Goal: Information Seeking & Learning: Find specific fact

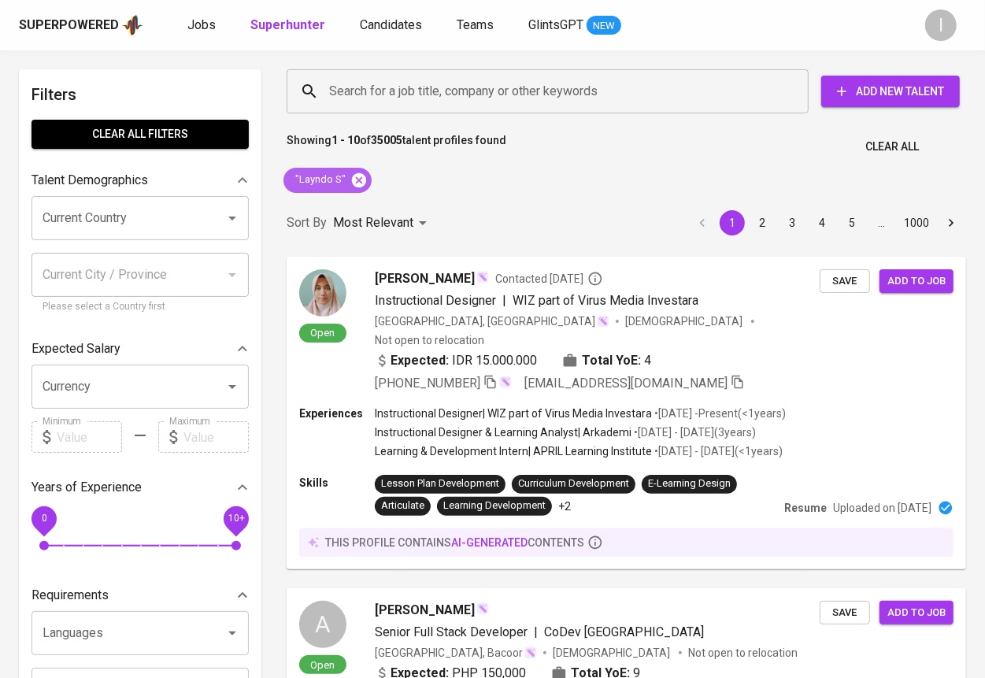
click at [356, 176] on icon at bounding box center [359, 179] width 14 height 14
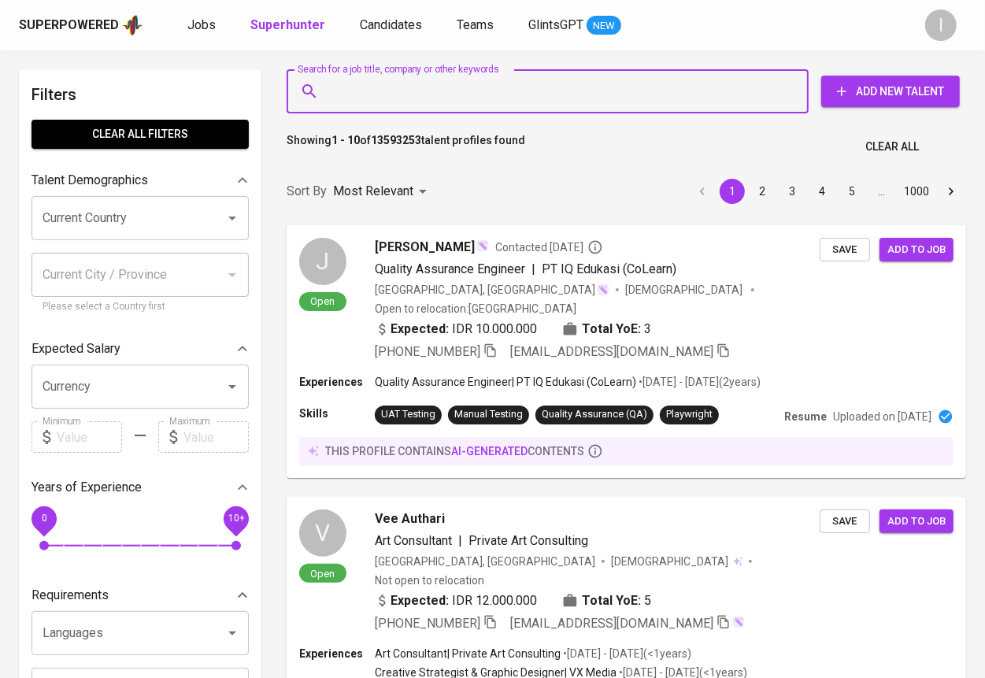
click at [506, 96] on input "Search for a job title, company or other keywords" at bounding box center [551, 91] width 453 height 30
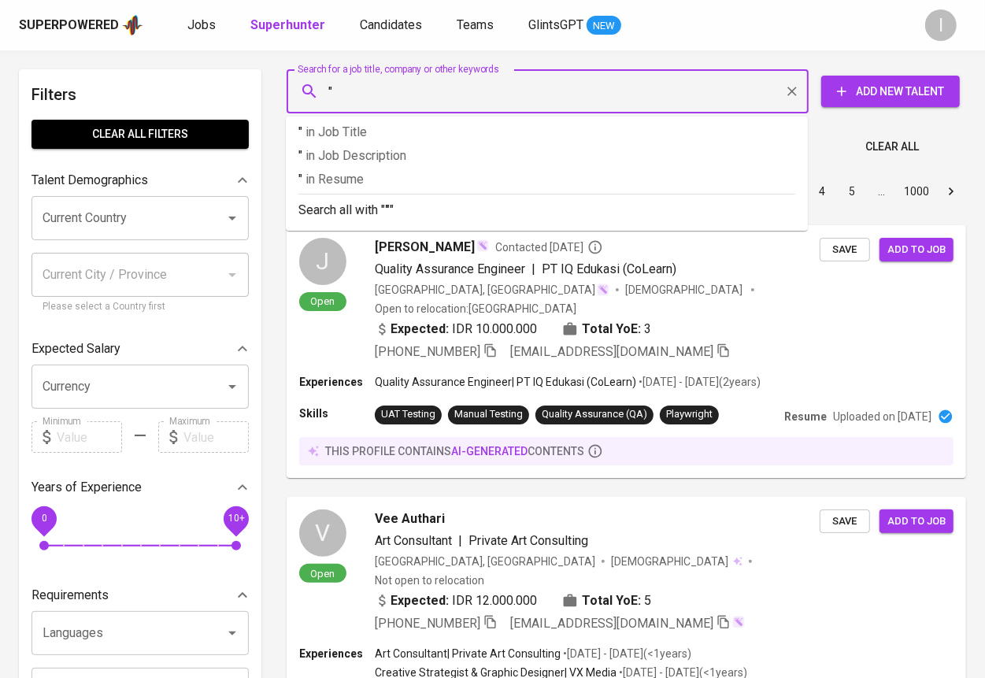
paste input "Emetal [GEOGRAPHIC_DATA]"
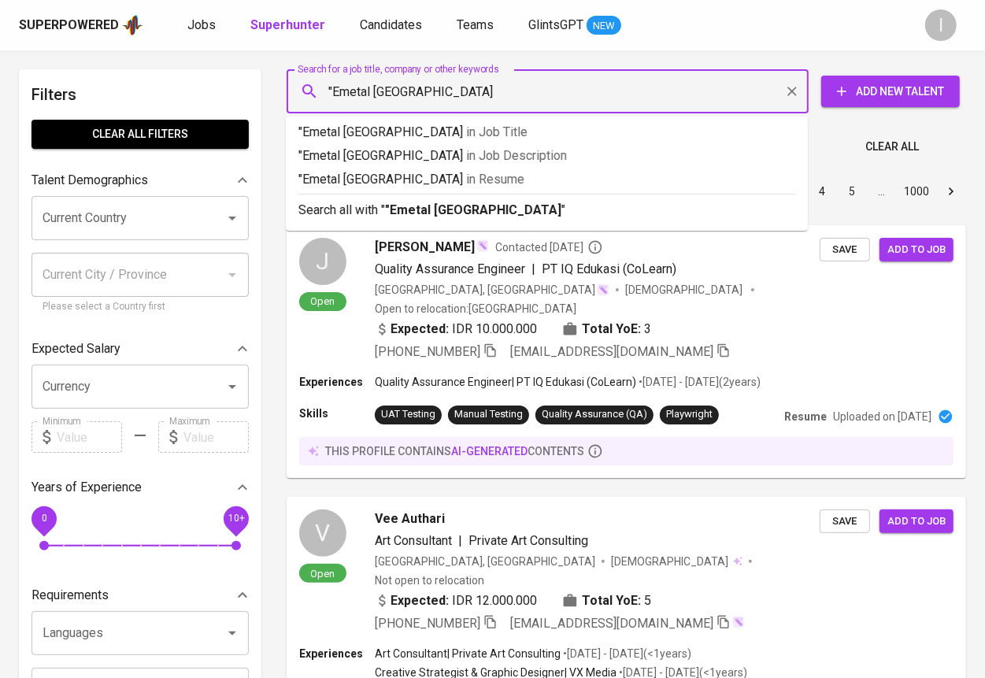
type input ""Emetal [GEOGRAPHIC_DATA]""
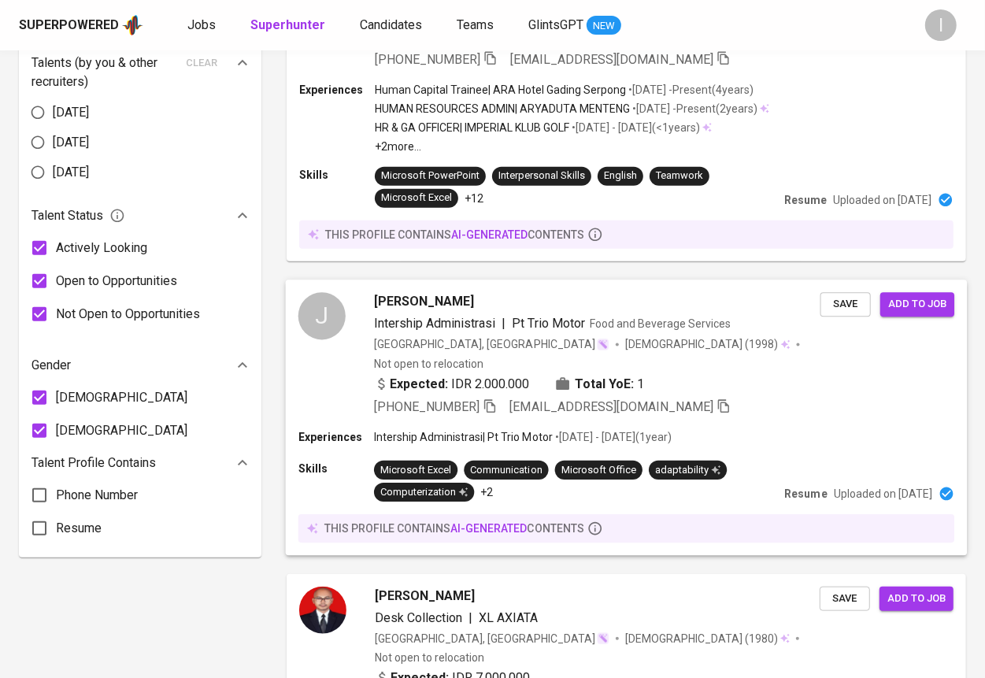
scroll to position [809, 0]
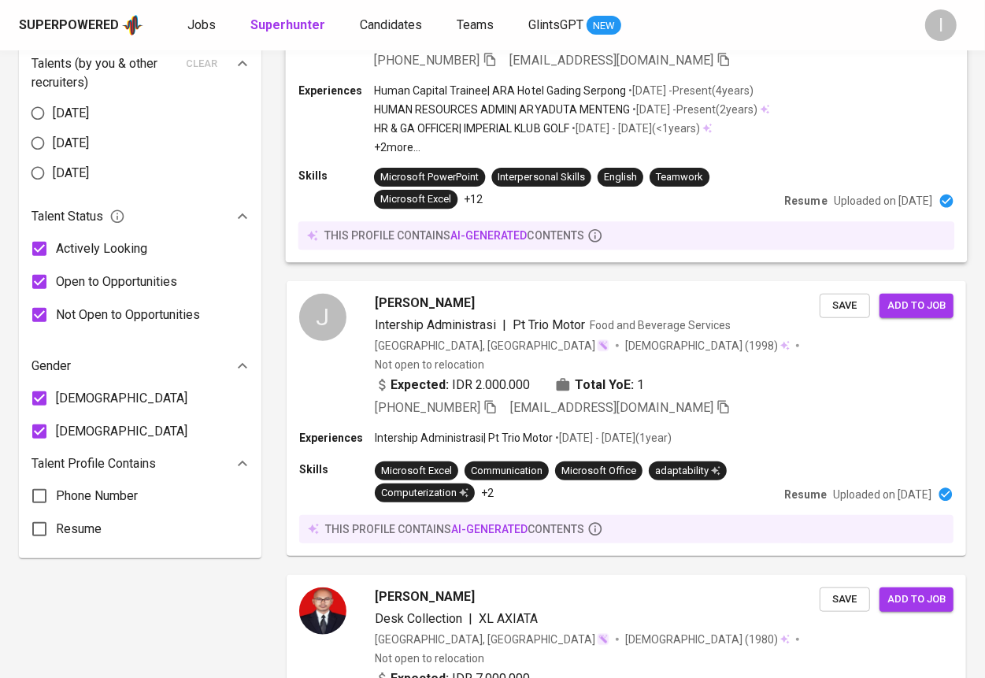
click at [865, 114] on div "Experiences Human Capital Trainee | ARA Hotel Gading Serpong • [DATE] - Present…" at bounding box center [626, 119] width 656 height 72
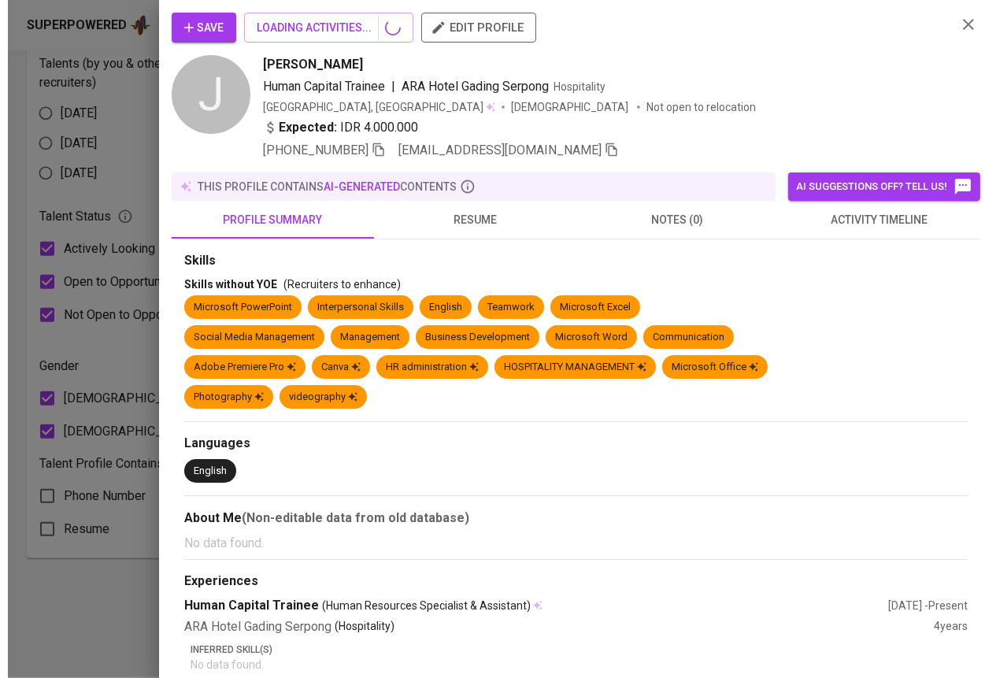
scroll to position [0, 0]
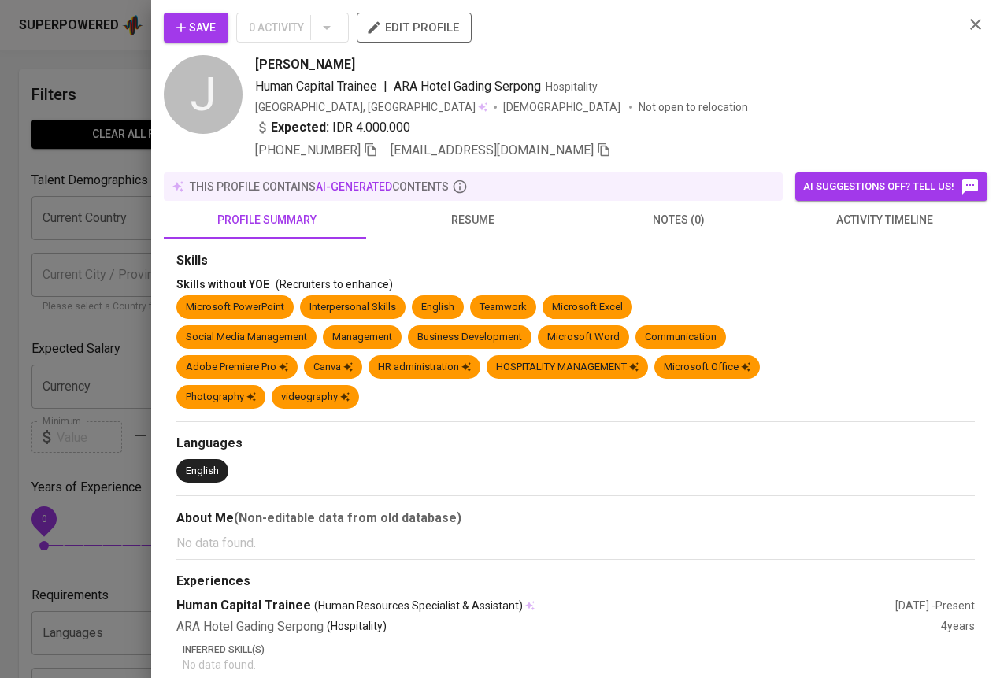
click at [966, 23] on icon "button" at bounding box center [975, 24] width 19 height 19
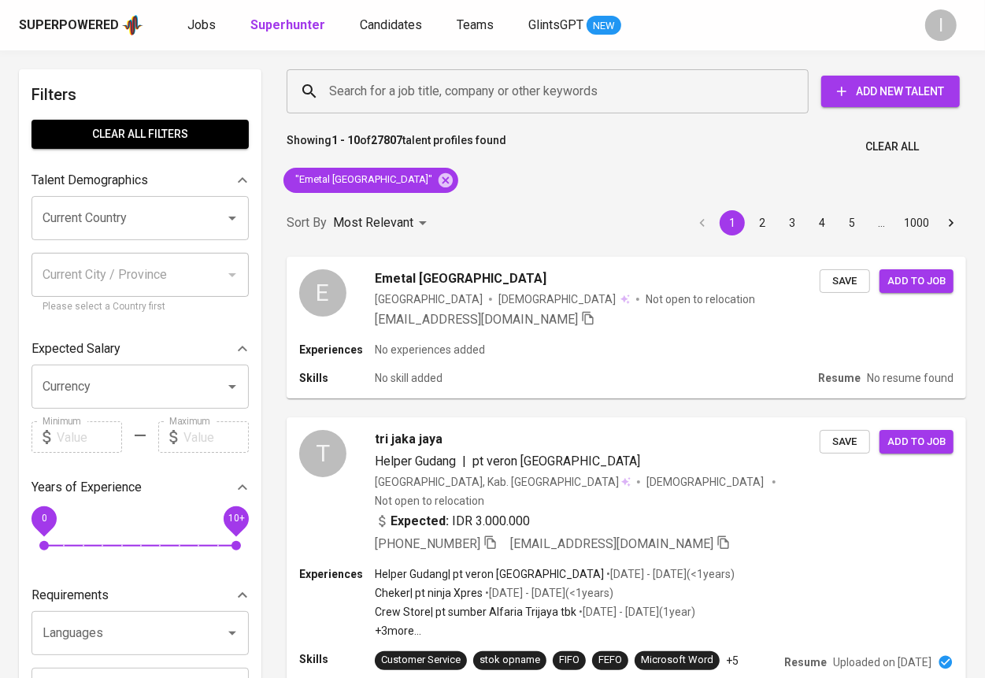
drag, startPoint x: 472, startPoint y: 180, endPoint x: 428, endPoint y: 184, distance: 44.3
click at [437, 180] on icon at bounding box center [445, 180] width 17 height 17
click at [548, 101] on input "Search for a job title, company or other keywords" at bounding box center [551, 91] width 453 height 30
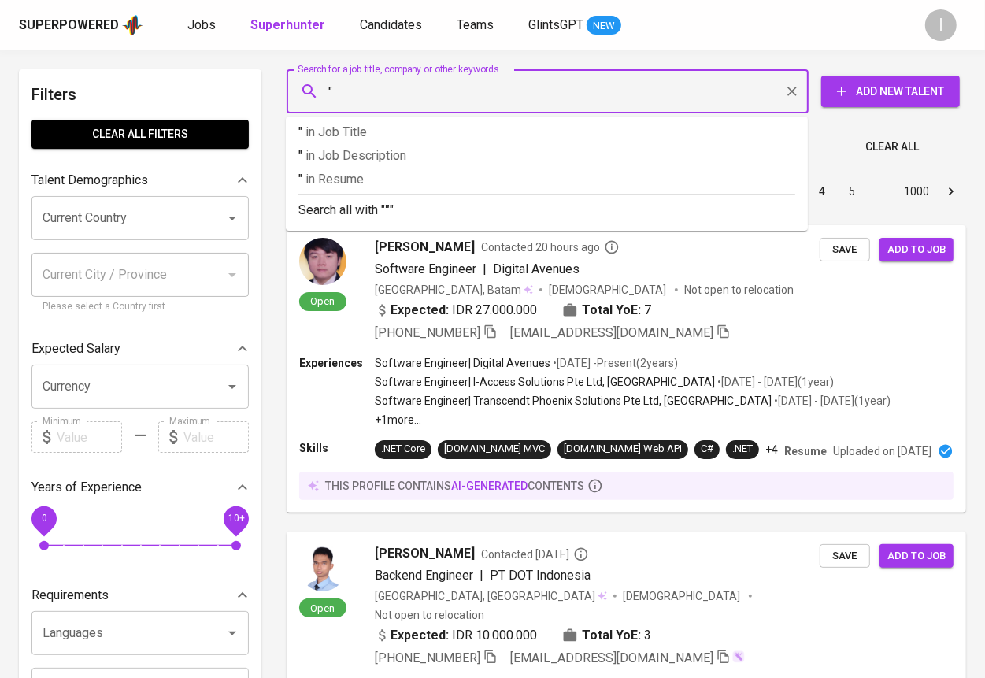
paste input "[PERSON_NAME]"
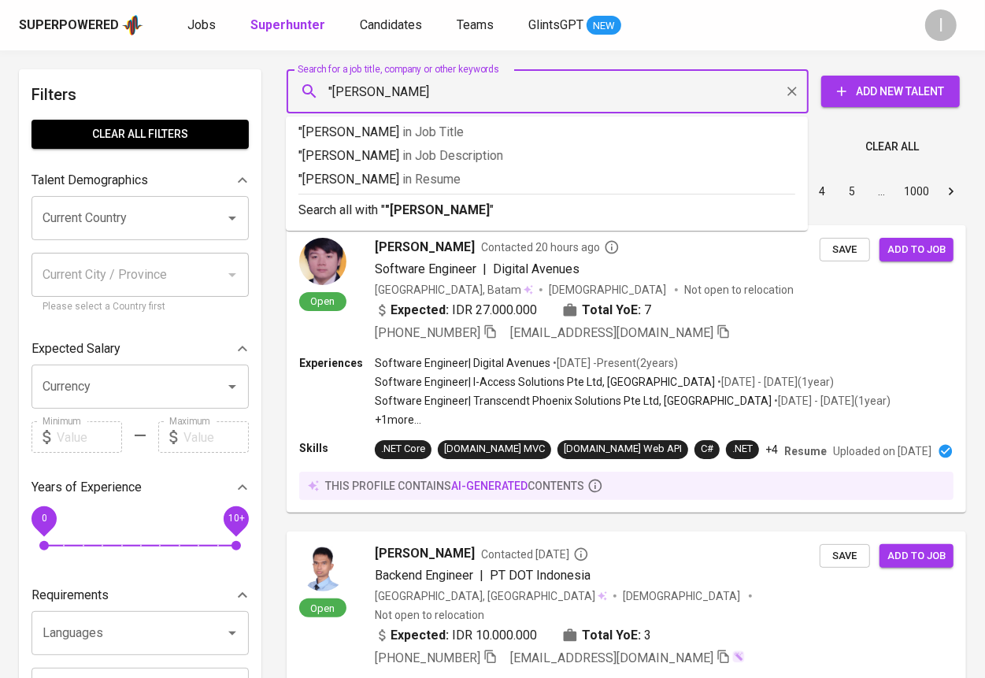
type input ""Eni Nuraeni""
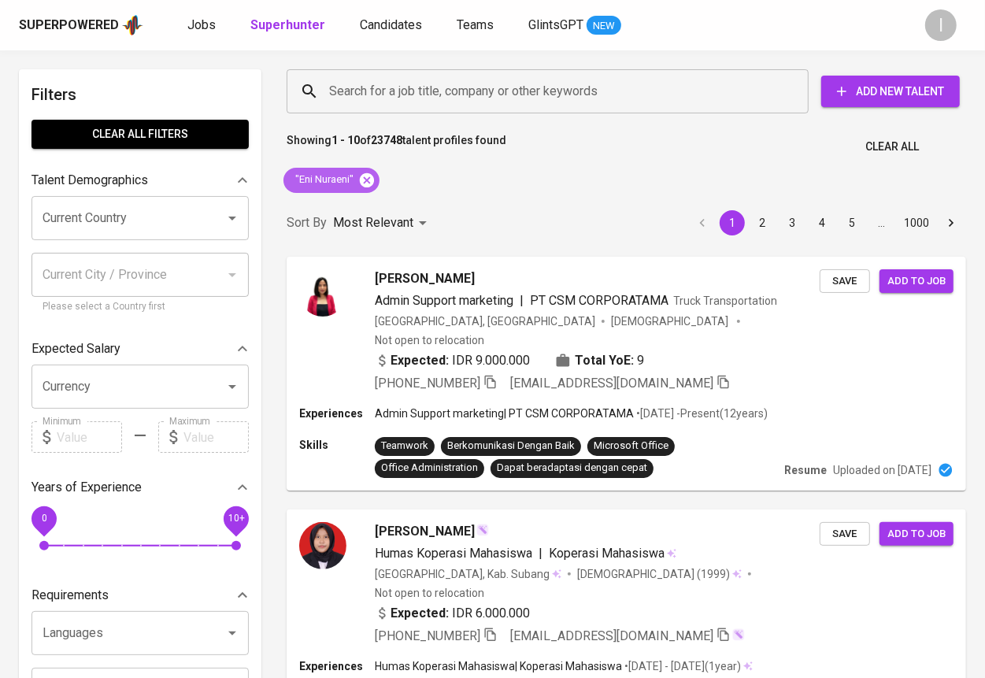
click at [368, 182] on icon at bounding box center [367, 179] width 14 height 14
click at [506, 108] on div "Search for a job title, company or other keywords" at bounding box center [548, 91] width 522 height 44
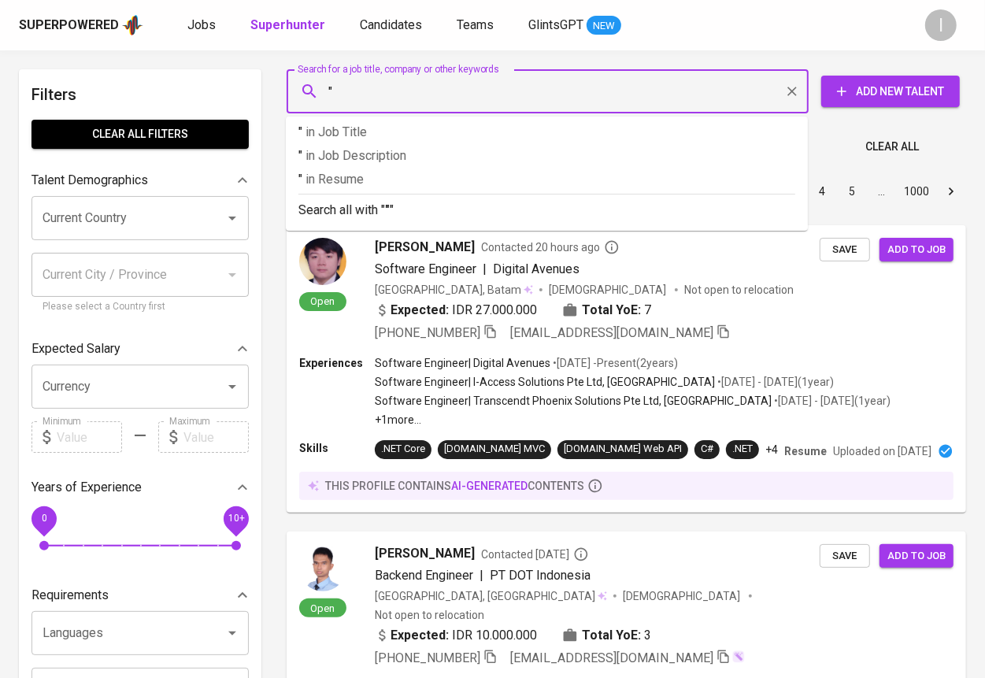
paste input "Automotive Fasteners Aoyama Indonesia"
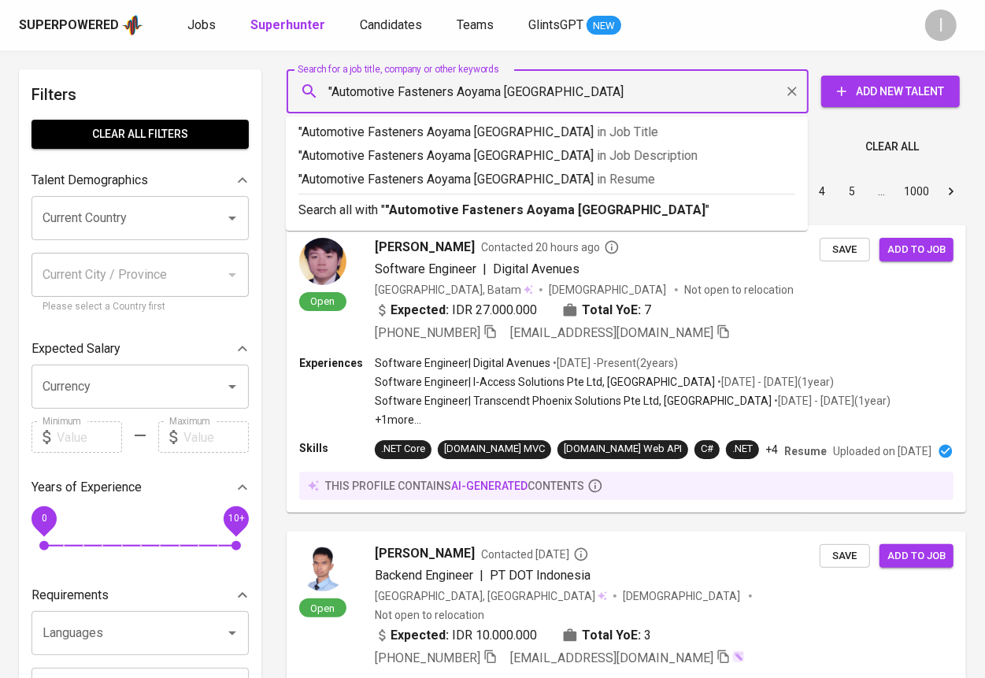
type input ""Automotive Fasteners Aoyama Indonesia""
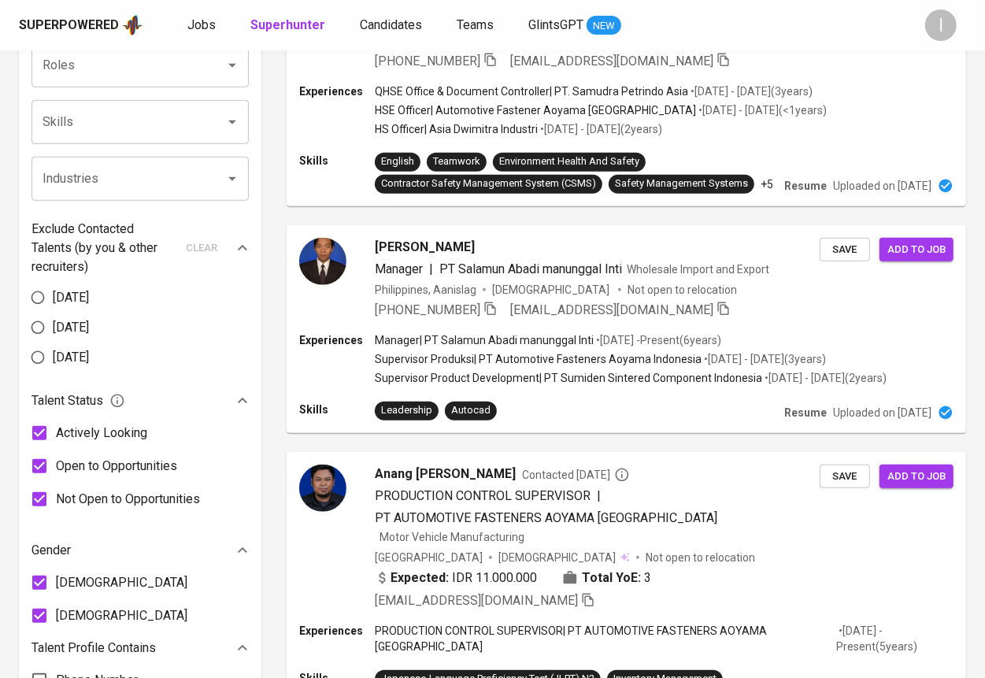
scroll to position [1183, 0]
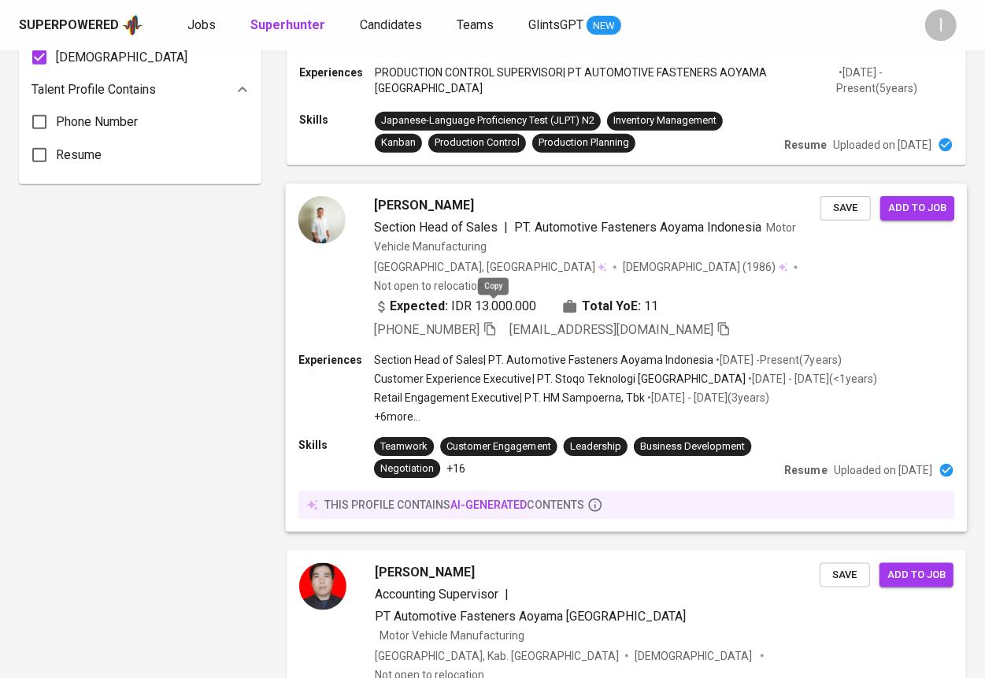
click at [492, 321] on icon "button" at bounding box center [490, 328] width 14 height 14
click at [483, 320] on button "button" at bounding box center [490, 329] width 14 height 18
